Goal: Task Accomplishment & Management: Complete application form

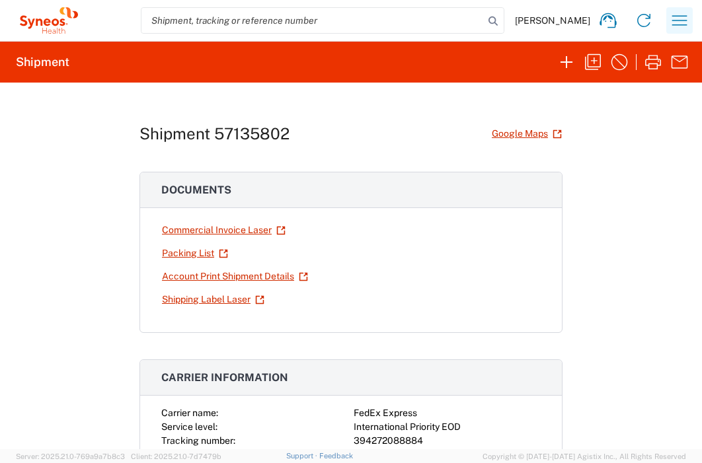
click at [677, 18] on icon "button" at bounding box center [679, 20] width 21 height 21
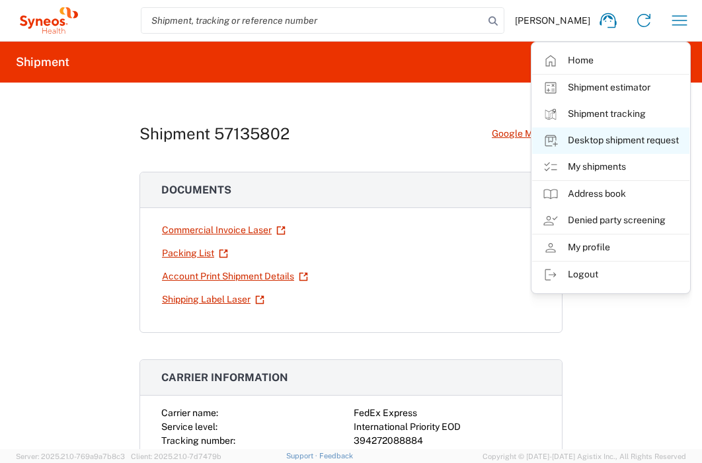
click at [626, 141] on link "Desktop shipment request" at bounding box center [610, 141] width 157 height 26
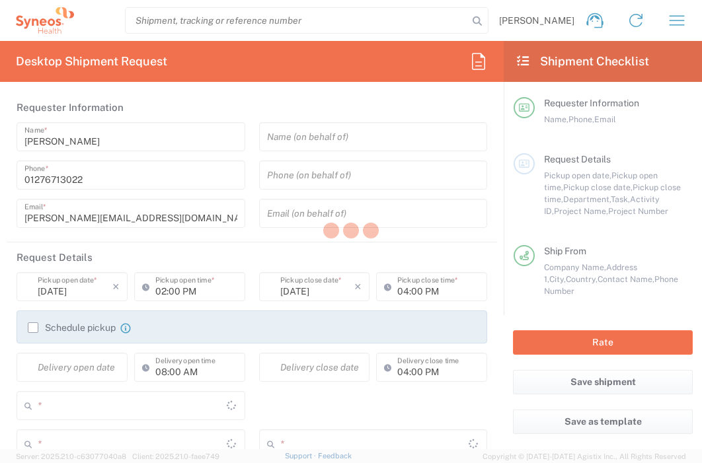
type input "3235"
type input "[GEOGRAPHIC_DATA]"
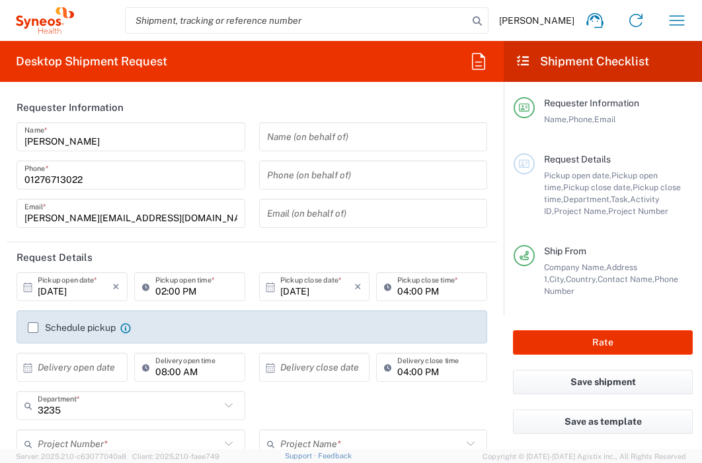
type input "United Kingdom"
type input "Syneos Health UK Limited"
click at [87, 369] on input "text" at bounding box center [75, 367] width 75 height 23
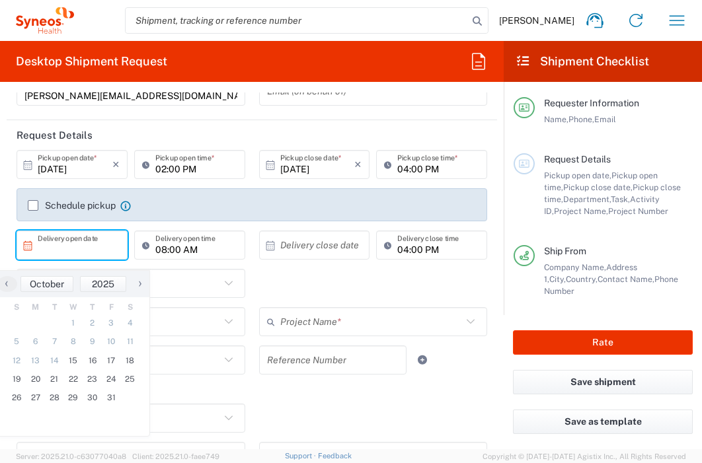
scroll to position [126, 0]
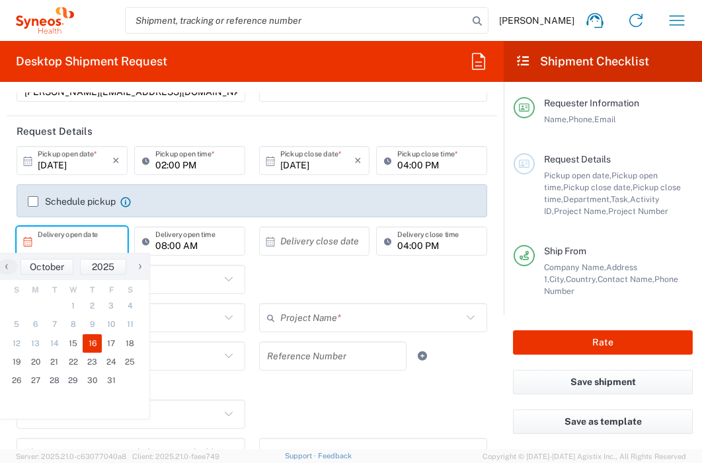
click at [96, 346] on span "16" at bounding box center [92, 343] width 19 height 18
type input "10/16/2025"
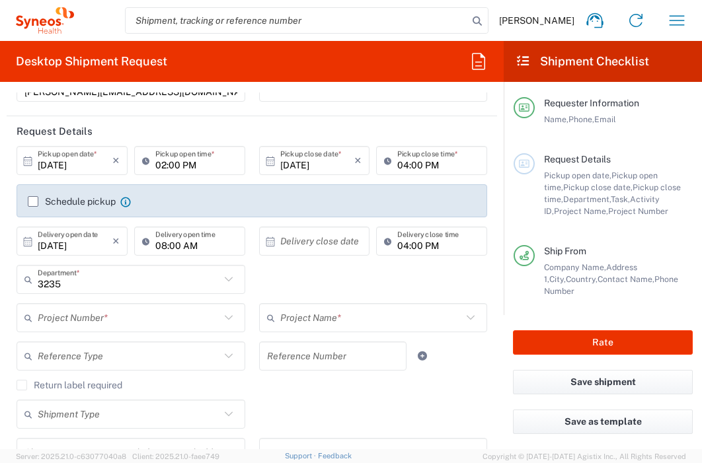
click at [295, 237] on input "text" at bounding box center [317, 241] width 75 height 23
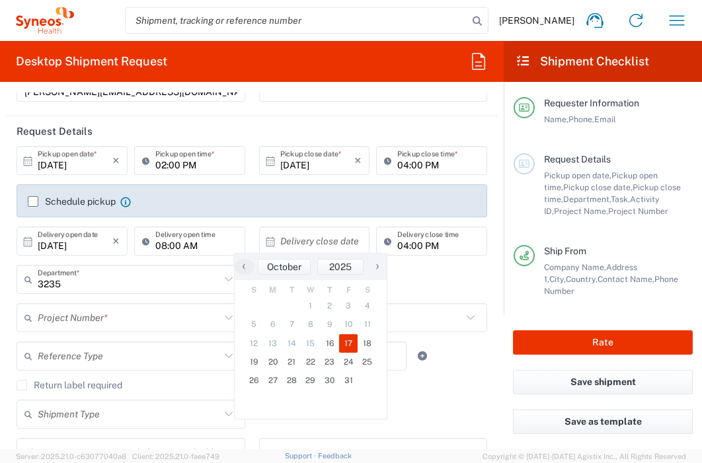
click at [347, 340] on span "17" at bounding box center [348, 343] width 19 height 18
type input "10/17/2025"
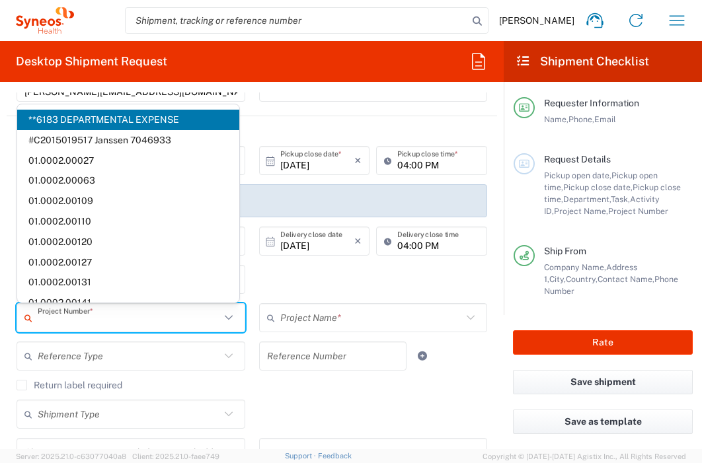
click at [133, 324] on input "text" at bounding box center [129, 318] width 182 height 23
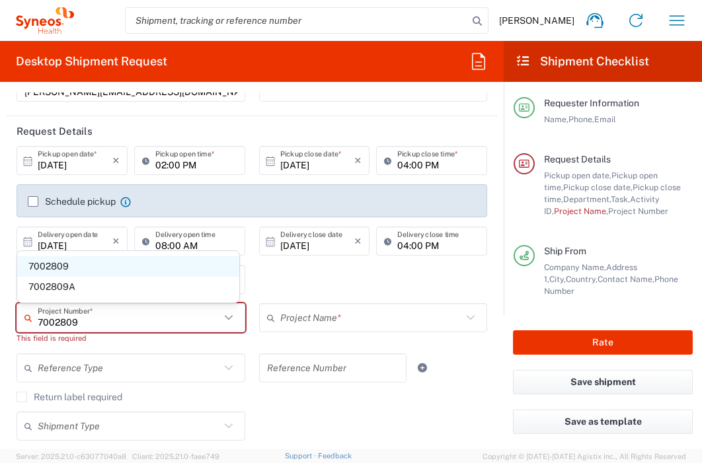
type input "7002809"
click at [121, 264] on span "7002809" at bounding box center [128, 266] width 222 height 20
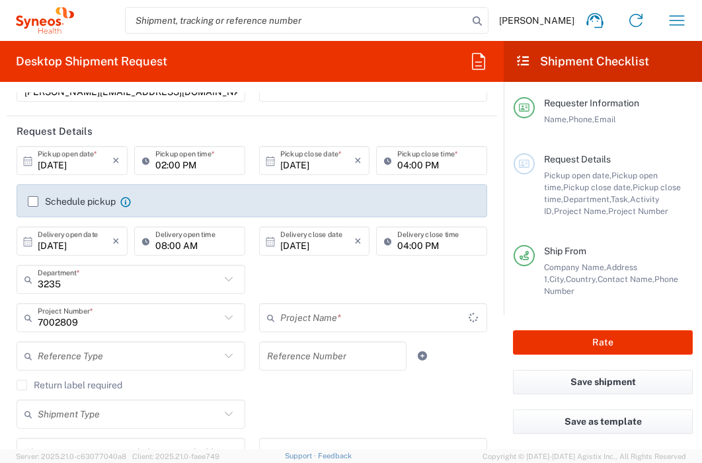
type input "BMS 7002809"
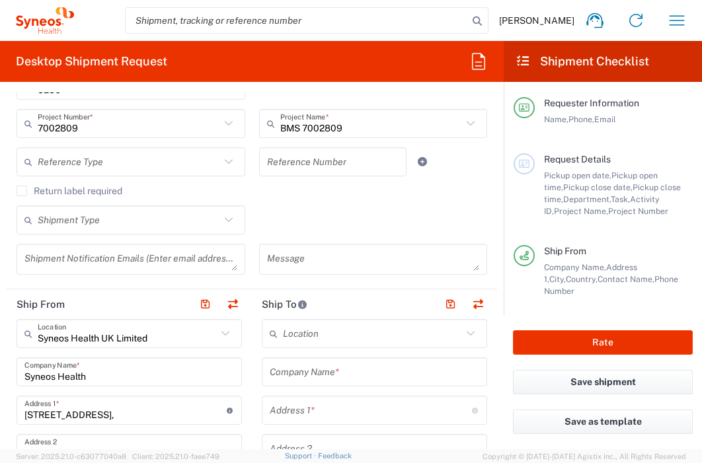
scroll to position [348, 0]
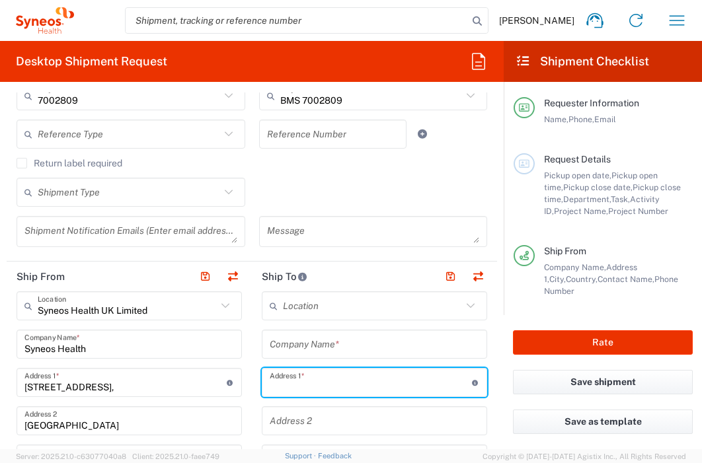
click at [332, 386] on input "text" at bounding box center [371, 382] width 202 height 23
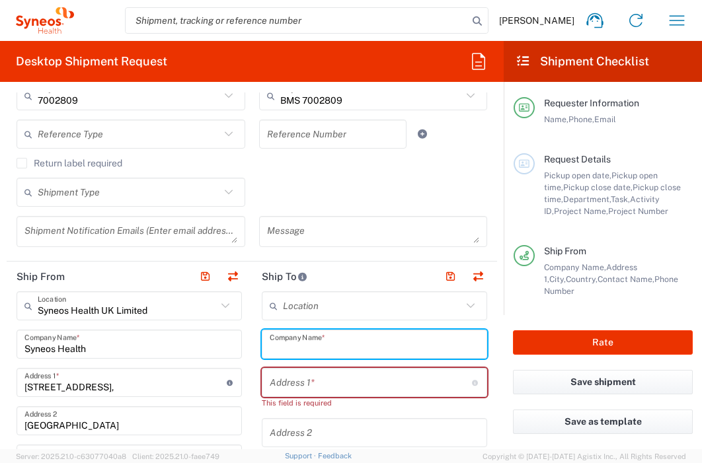
click at [332, 346] on input "text" at bounding box center [374, 344] width 209 height 23
type input "SLK liniken Heilbronn GmbH"
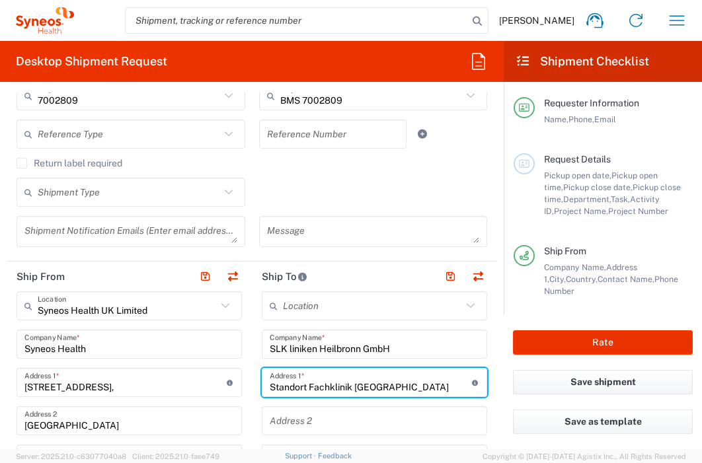
type input "Standort Fachklinik Lowenstein"
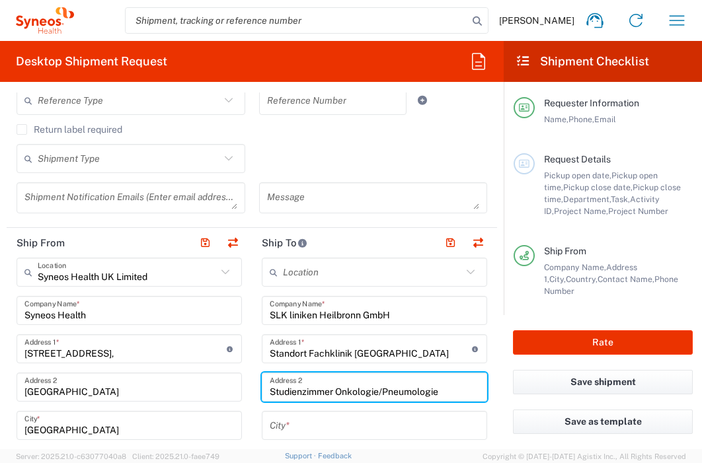
scroll to position [385, 0]
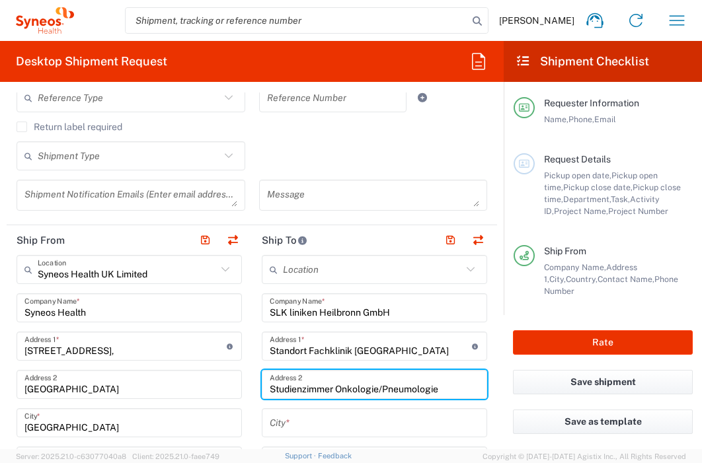
type input "Studienzimmer Onkologie/Pneumologie"
click at [416, 313] on input "SLK liniken Heilbronn GmbH" at bounding box center [374, 308] width 209 height 23
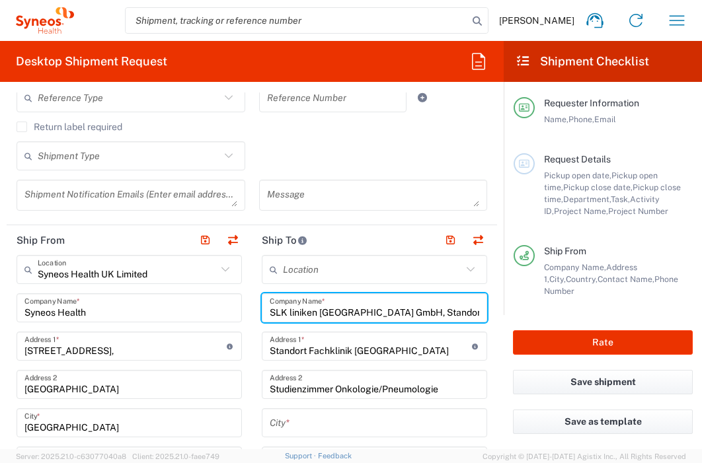
type input "SLK liniken Heilbronn GmbH, Standort"
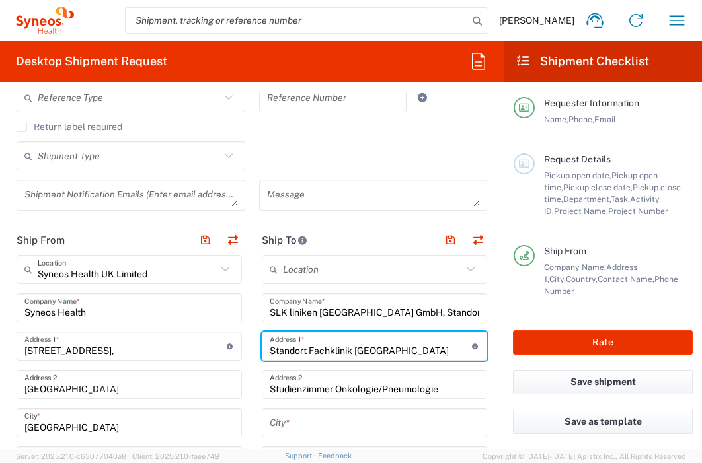
click at [305, 350] on input "Standort Fachklinik Lowenstein" at bounding box center [371, 346] width 202 height 23
click at [362, 350] on input "Fachklinik Lowenstein" at bounding box center [371, 346] width 202 height 23
type input "Fachklinik Lowenstein, Studienzimmer"
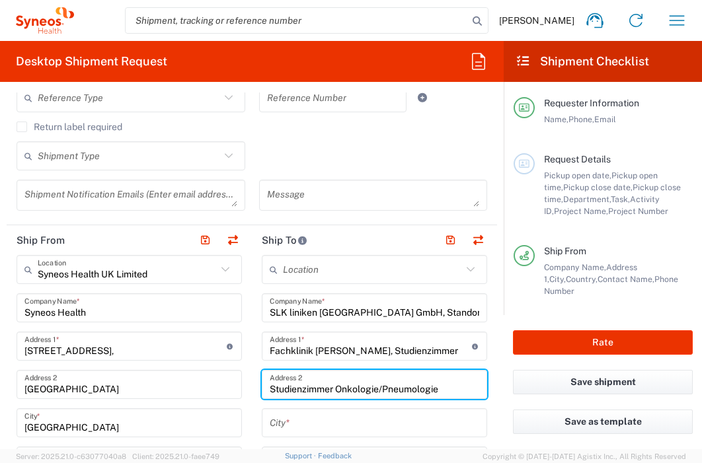
click at [332, 391] on input "Studienzimmer Onkologie/Pneumologie" at bounding box center [374, 384] width 209 height 23
click at [371, 387] on input "Onkologie/Pneumologie" at bounding box center [374, 384] width 209 height 23
type input "Onkologie/Pneumologie, Geissholzle 62"
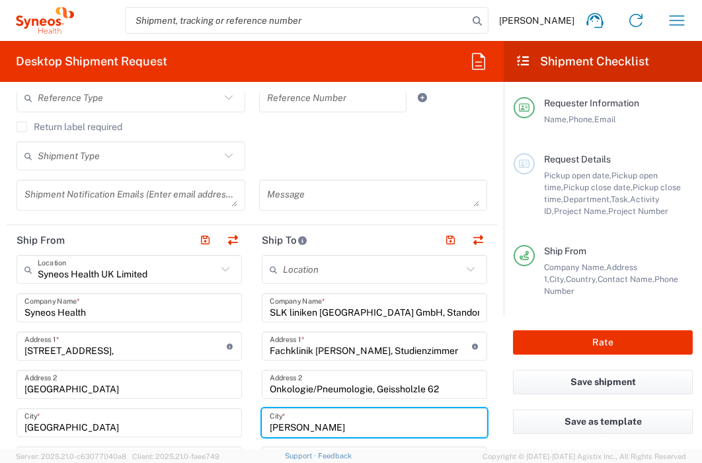
type input "Lowenstein"
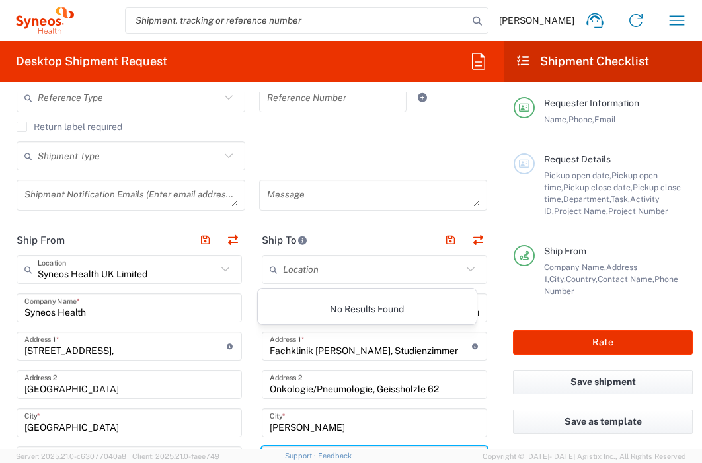
scroll to position [575, 0]
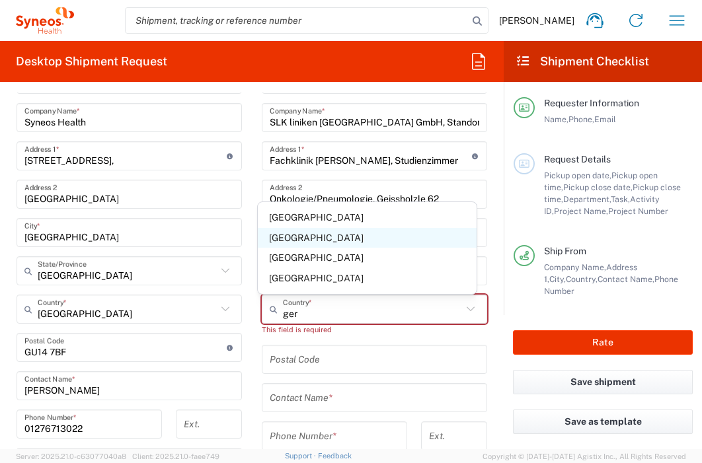
click at [272, 234] on span "Germany" at bounding box center [367, 238] width 219 height 20
type input "Germany"
type input "Sender/Shipper"
type input "Delivery Duty Paid"
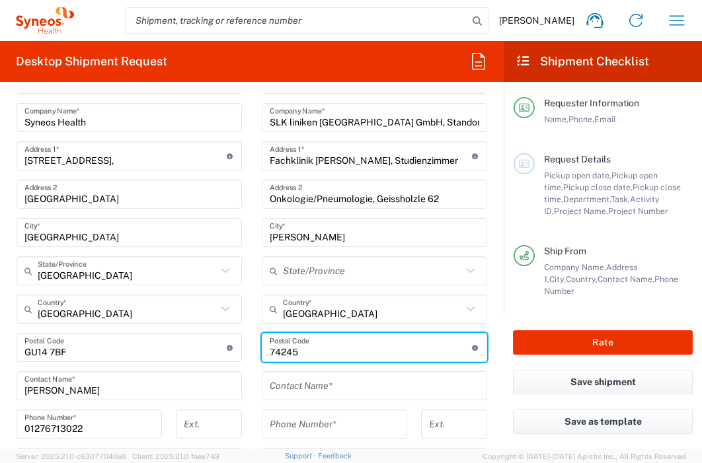
type input "74245"
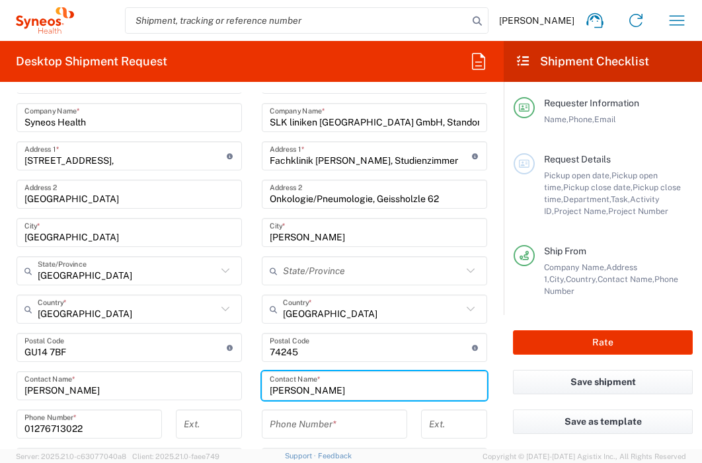
type input "Nicolyn Rossel"
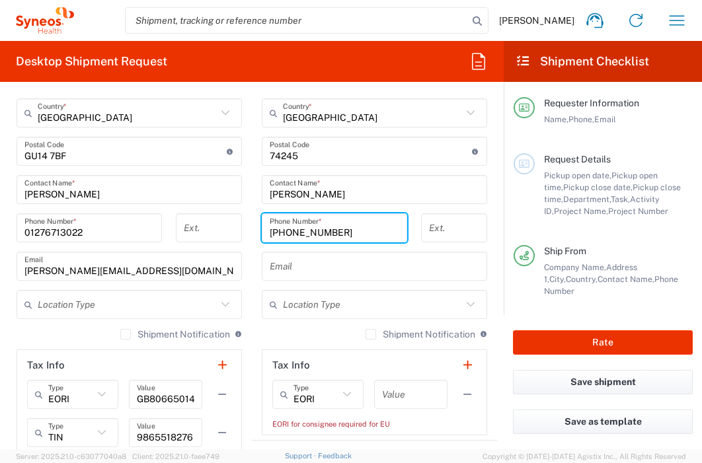
scroll to position [807, 0]
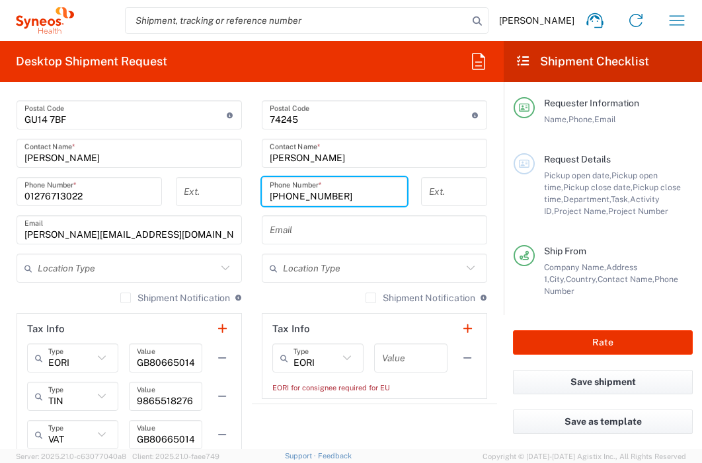
type input "+497130156226"
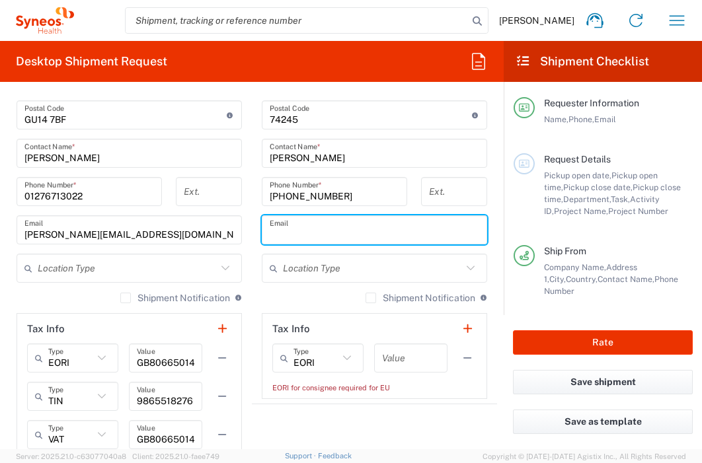
click at [330, 239] on input "text" at bounding box center [374, 230] width 209 height 23
type input "nicolyn.roessel@slk-kliniken.de"
click at [420, 359] on input "text" at bounding box center [410, 358] width 57 height 23
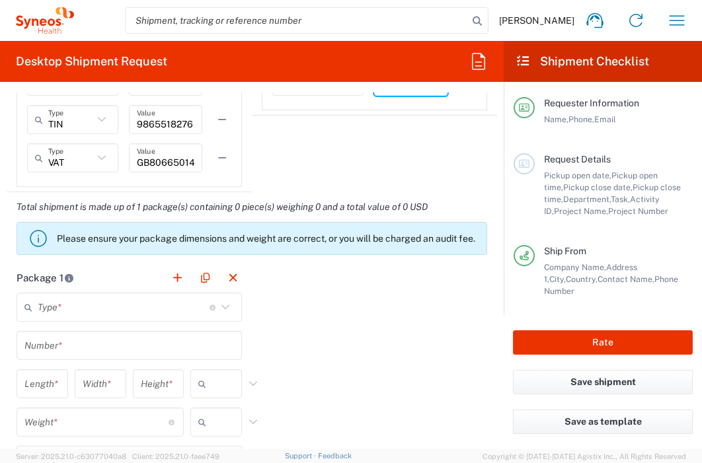
scroll to position [1119, 0]
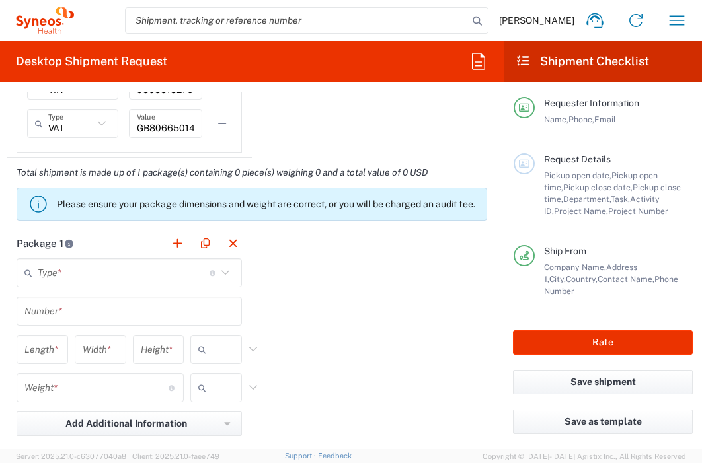
type input "1"
click at [118, 277] on input "text" at bounding box center [124, 273] width 172 height 23
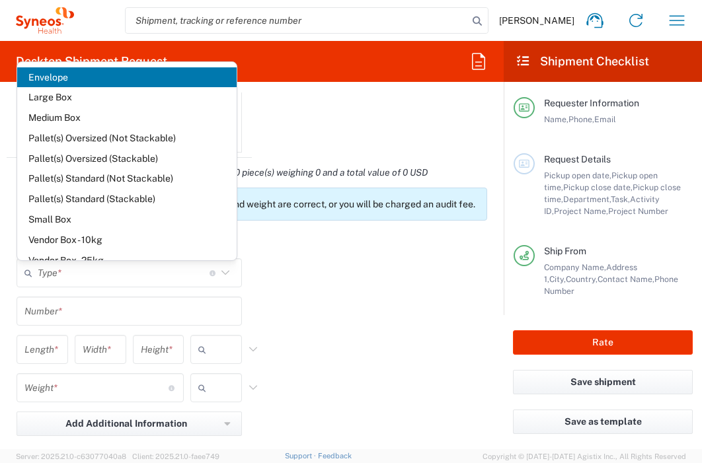
click at [110, 78] on span "Envelope" at bounding box center [126, 77] width 219 height 20
type input "Envelope"
type input "1"
type input "9.5"
type input "12.5"
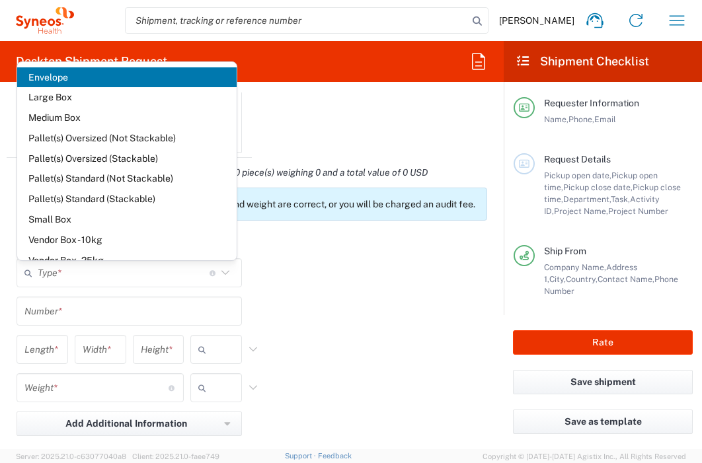
type input "0.25"
type input "in"
type input "0.45"
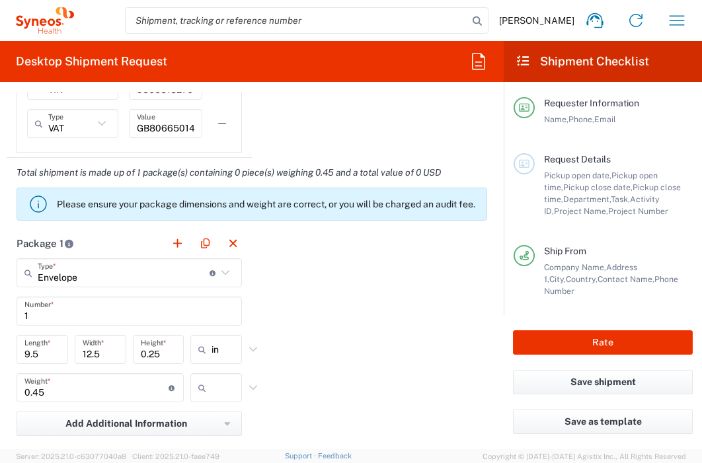
click at [217, 394] on input "text" at bounding box center [227, 387] width 33 height 21
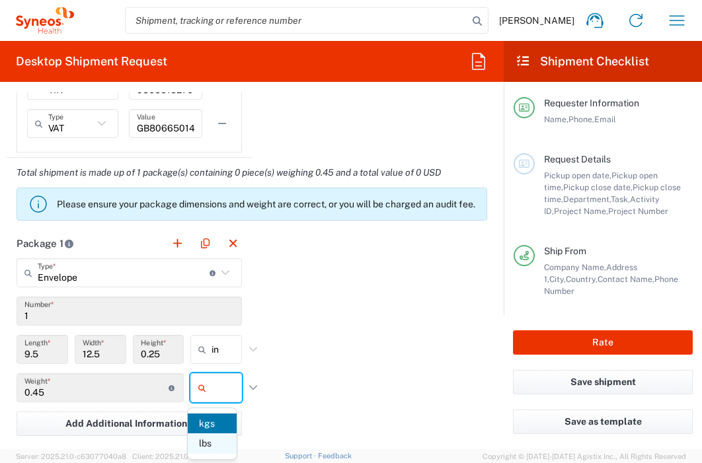
click at [212, 448] on span "lbs" at bounding box center [212, 443] width 49 height 20
type input "lbs"
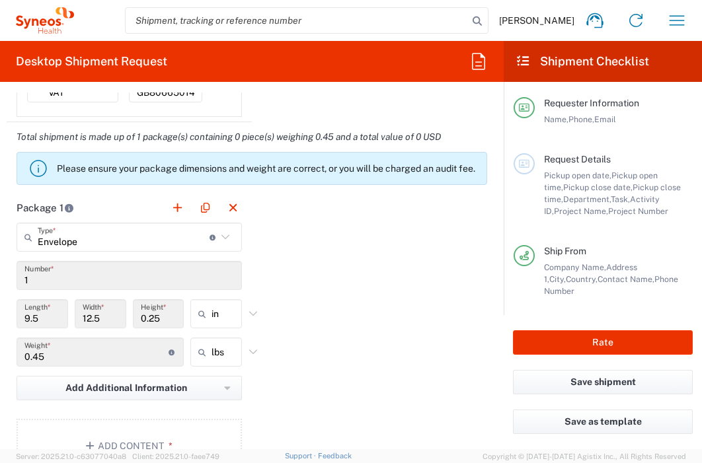
scroll to position [1310, 0]
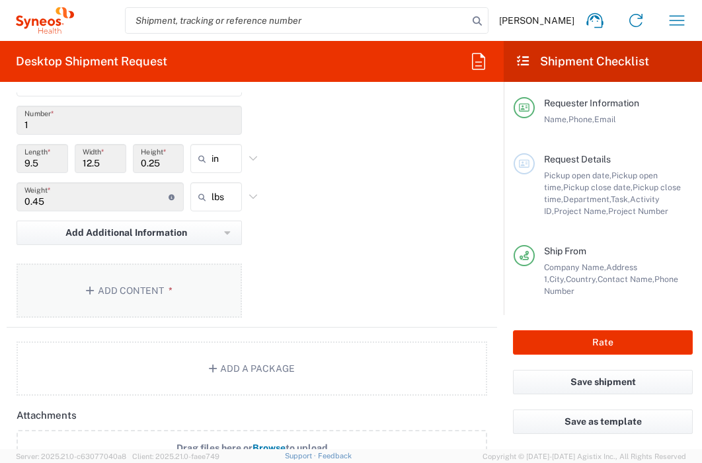
click at [161, 305] on button "Add Content *" at bounding box center [129, 291] width 225 height 54
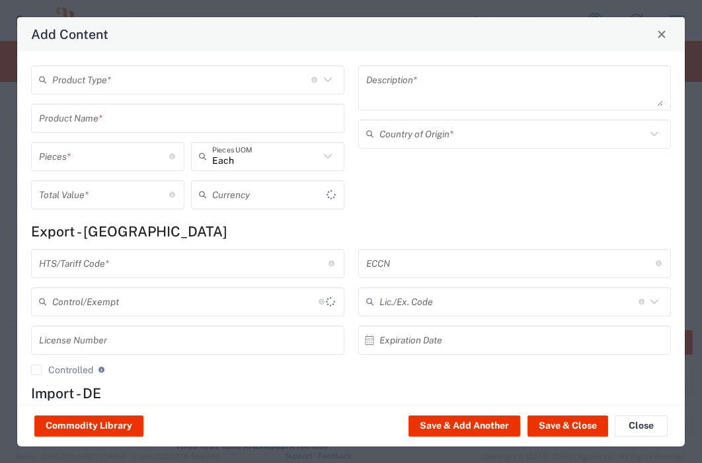
type input "US Dollar"
click at [191, 84] on input "text" at bounding box center [181, 79] width 259 height 23
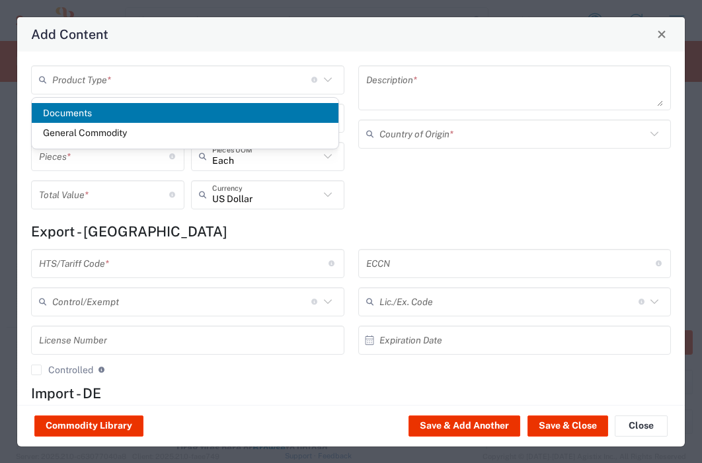
click at [187, 108] on span "Documents" at bounding box center [185, 113] width 307 height 20
type input "Documents"
type input "1"
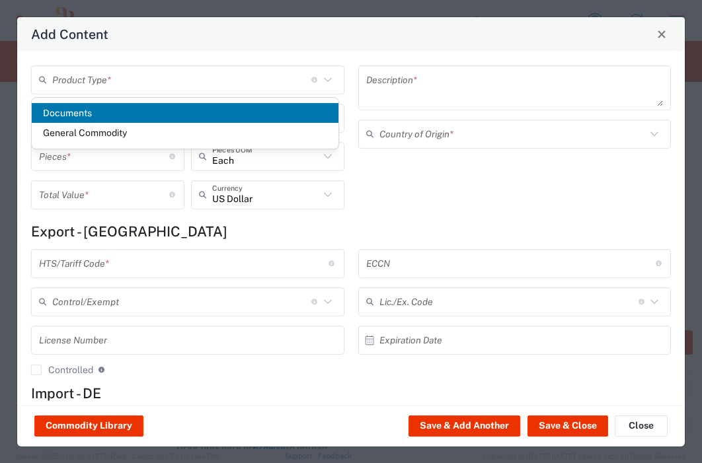
type textarea "Documents"
type input "United Kingdom"
type input "0000.00.0000"
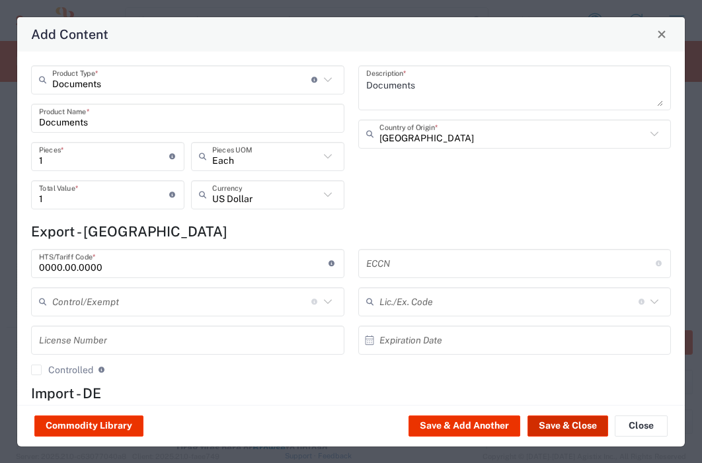
click at [587, 424] on button "Save & Close" at bounding box center [567, 426] width 81 height 21
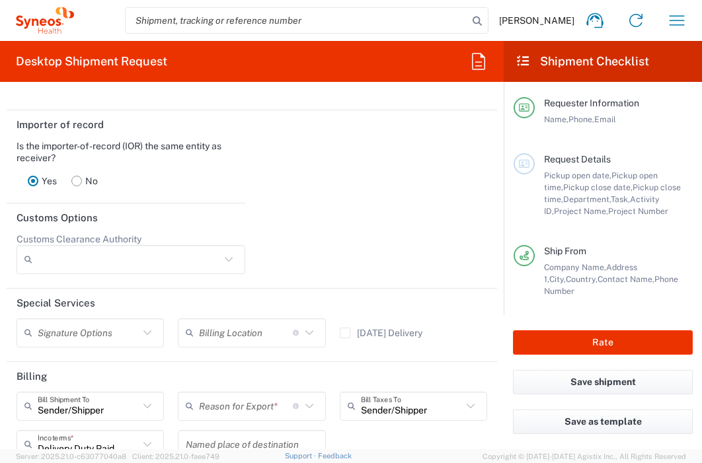
scroll to position [1798, 0]
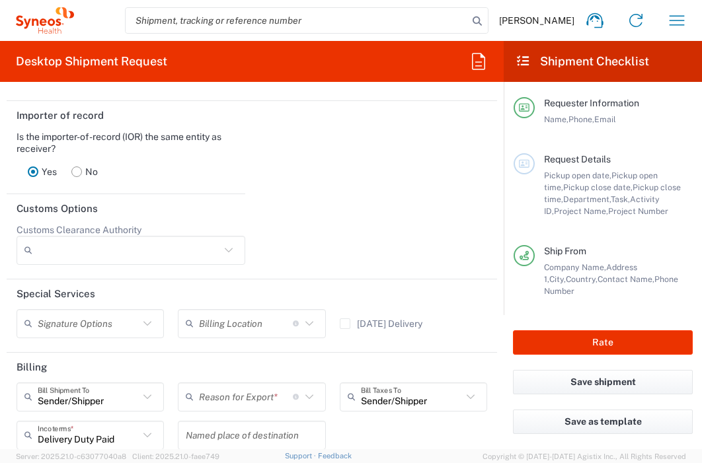
click at [266, 408] on input "text" at bounding box center [246, 396] width 94 height 23
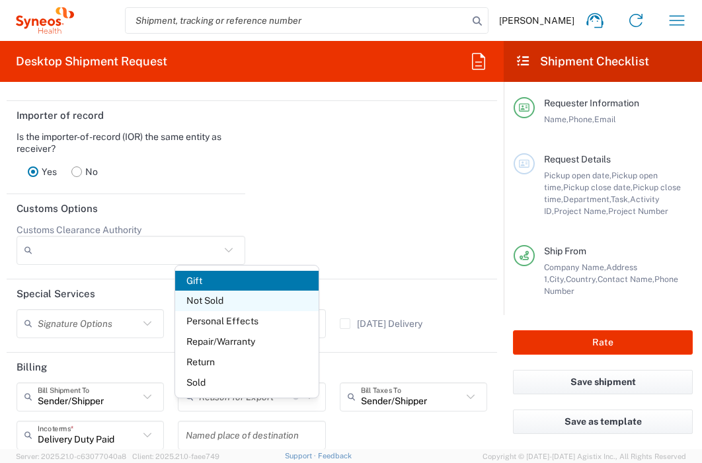
click at [243, 307] on span "Not Sold" at bounding box center [246, 301] width 143 height 20
type input "Not Sold"
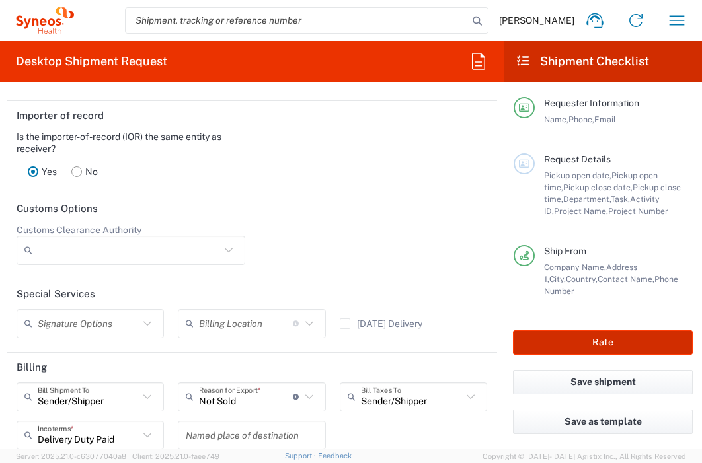
click at [570, 340] on button "Rate" at bounding box center [603, 342] width 180 height 24
type input "3235"
type input "7002809"
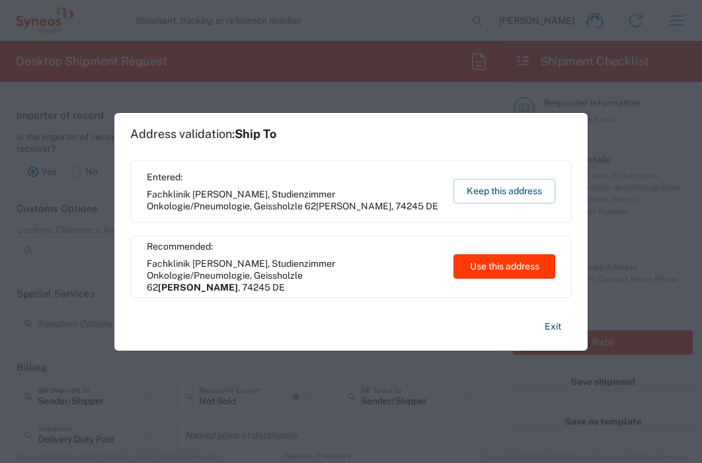
click at [530, 262] on button "Use this address" at bounding box center [504, 266] width 102 height 24
type input "Löwenstein"
type input "Germany"
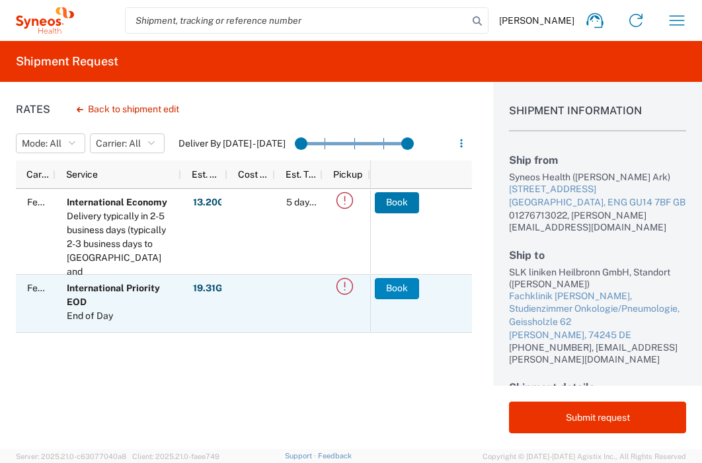
click at [391, 288] on button "Book" at bounding box center [397, 288] width 44 height 21
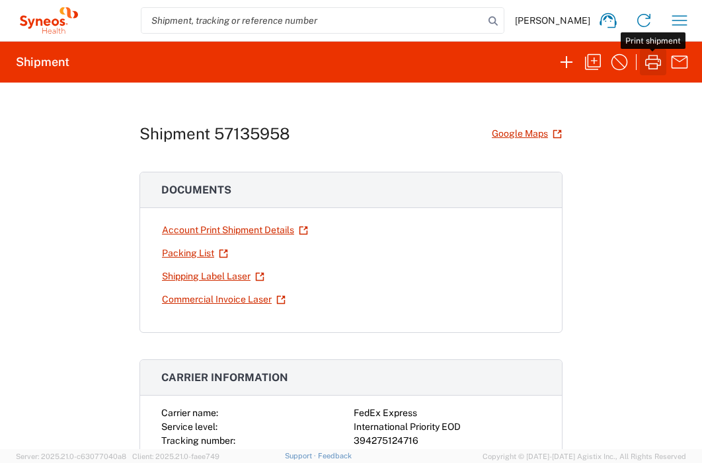
click at [654, 59] on icon "button" at bounding box center [653, 62] width 16 height 15
